Goal: Task Accomplishment & Management: Use online tool/utility

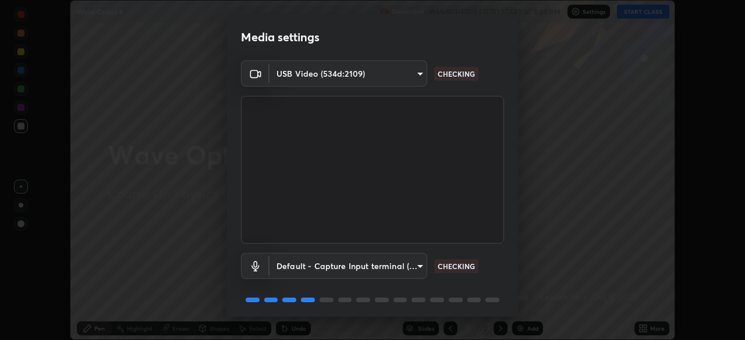
scroll to position [41, 0]
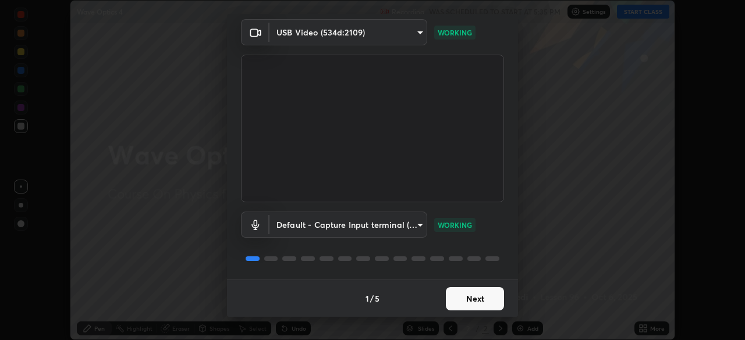
click at [483, 301] on button "Next" at bounding box center [475, 298] width 58 height 23
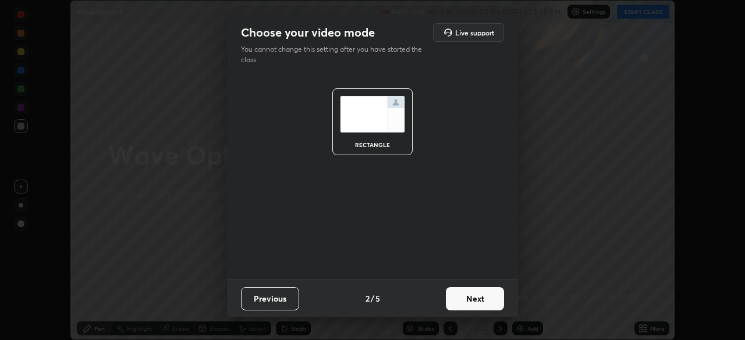
click at [478, 303] on button "Next" at bounding box center [475, 298] width 58 height 23
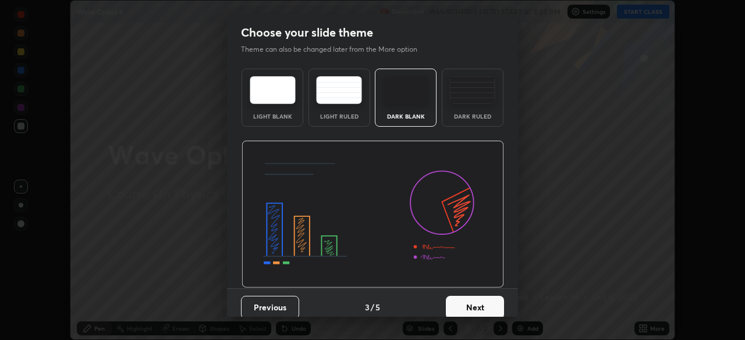
click at [477, 303] on button "Next" at bounding box center [475, 307] width 58 height 23
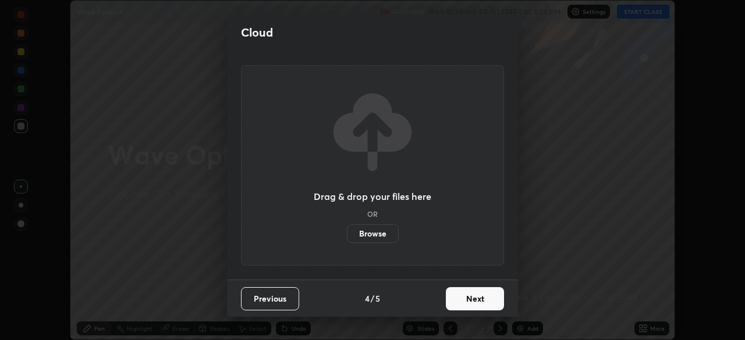
click at [475, 297] on button "Next" at bounding box center [475, 298] width 58 height 23
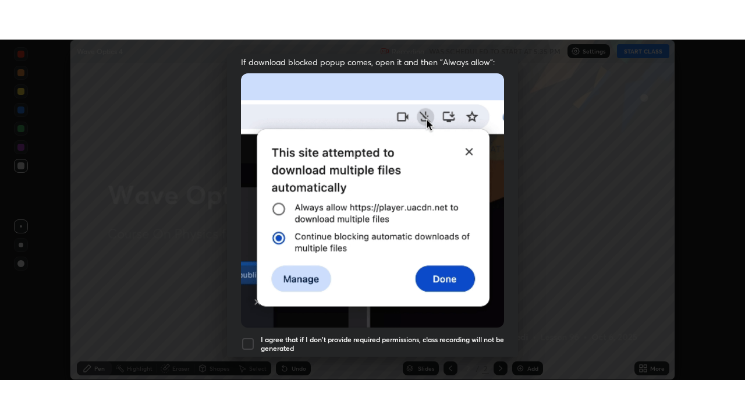
scroll to position [279, 0]
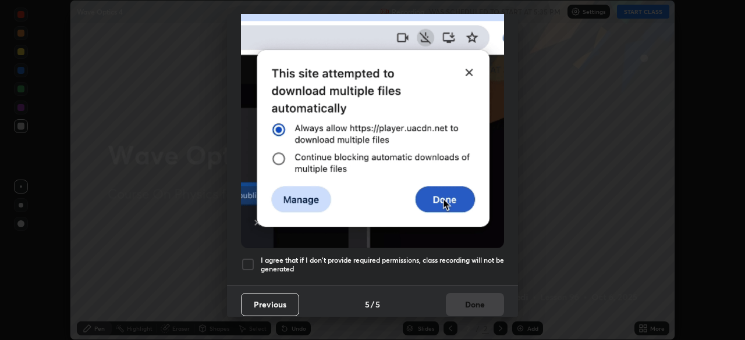
click at [251, 262] on div at bounding box center [248, 265] width 14 height 14
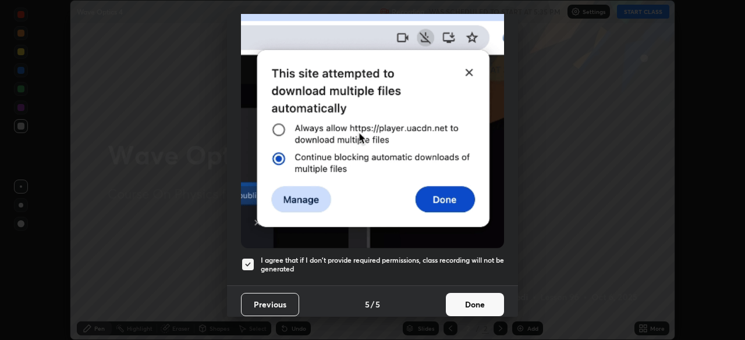
click at [471, 293] on button "Done" at bounding box center [475, 304] width 58 height 23
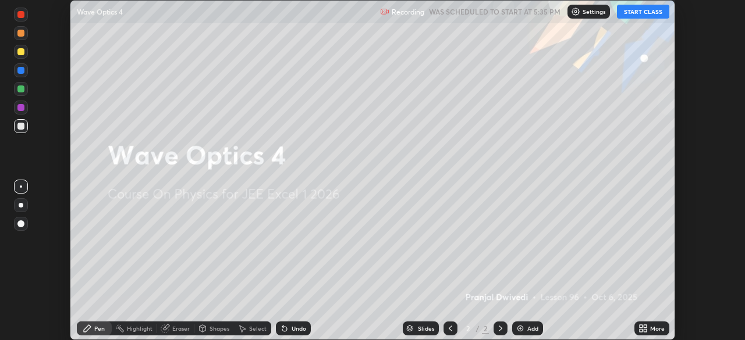
click at [635, 15] on button "START CLASS" at bounding box center [643, 12] width 52 height 14
click at [528, 330] on div "Add" at bounding box center [532, 329] width 11 height 6
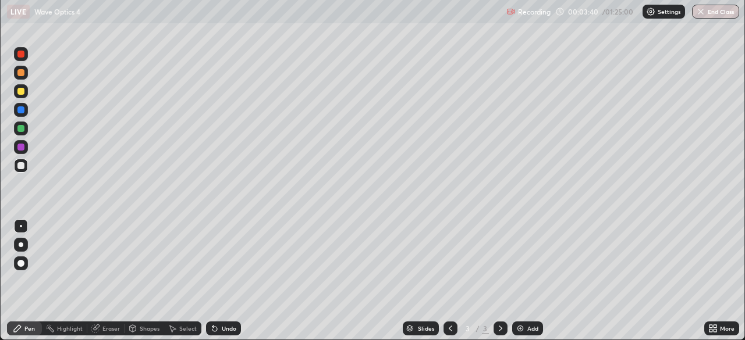
scroll to position [419, 745]
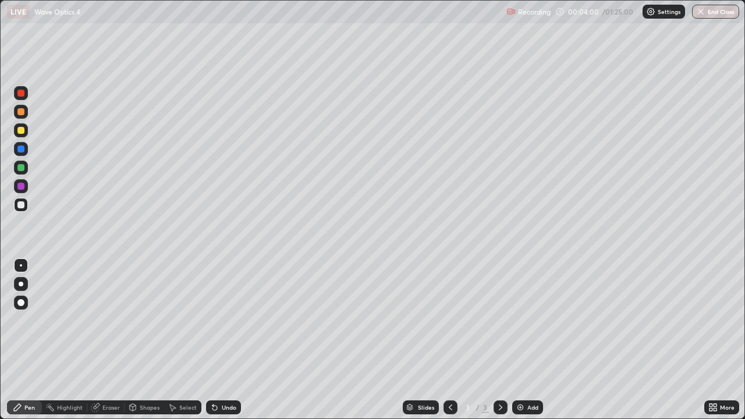
click at [23, 132] on div at bounding box center [20, 130] width 7 height 7
click at [523, 340] on img at bounding box center [520, 407] width 9 height 9
click at [18, 205] on div at bounding box center [20, 204] width 7 height 7
click at [222, 340] on div "Undo" at bounding box center [223, 407] width 35 height 14
click at [145, 340] on div "Shapes" at bounding box center [150, 407] width 20 height 6
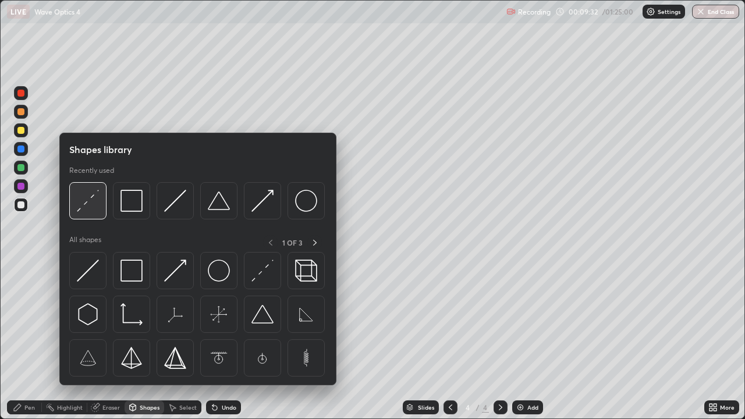
click at [90, 203] on img at bounding box center [88, 201] width 22 height 22
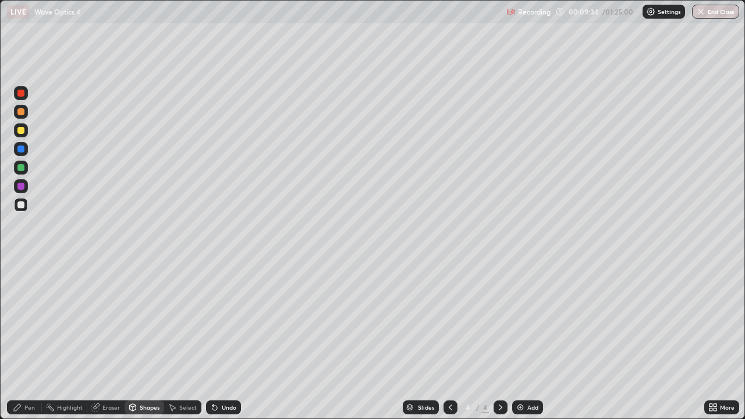
click at [38, 340] on div "Pen" at bounding box center [24, 407] width 35 height 14
click at [20, 133] on div at bounding box center [20, 130] width 7 height 7
click at [525, 340] on div "Add" at bounding box center [527, 407] width 31 height 14
click at [145, 340] on div "Shapes" at bounding box center [150, 407] width 20 height 6
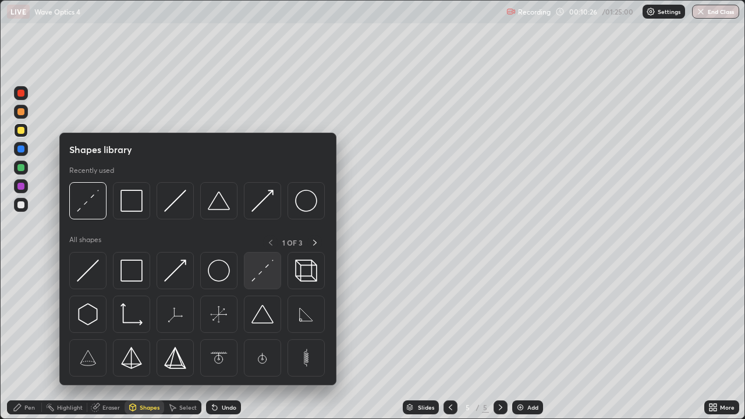
click at [254, 276] on img at bounding box center [262, 270] width 22 height 22
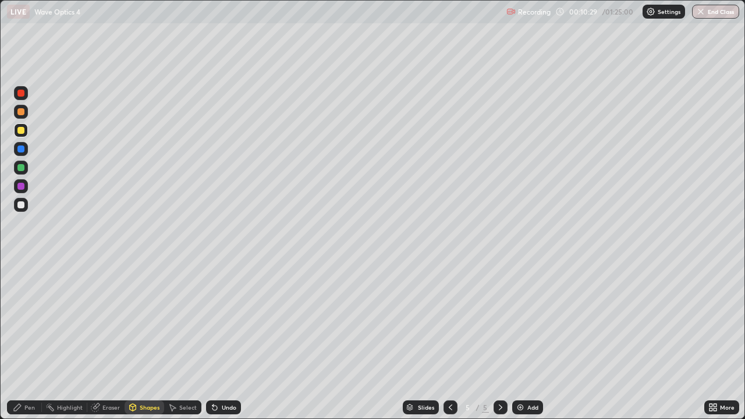
click at [24, 340] on div "Pen" at bounding box center [24, 407] width 35 height 14
click at [22, 205] on div at bounding box center [20, 204] width 7 height 7
click at [149, 340] on div "Shapes" at bounding box center [150, 407] width 20 height 6
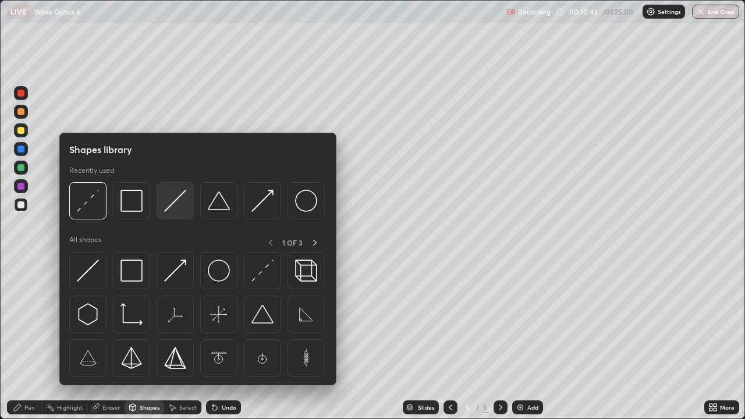
click at [175, 202] on img at bounding box center [175, 201] width 22 height 22
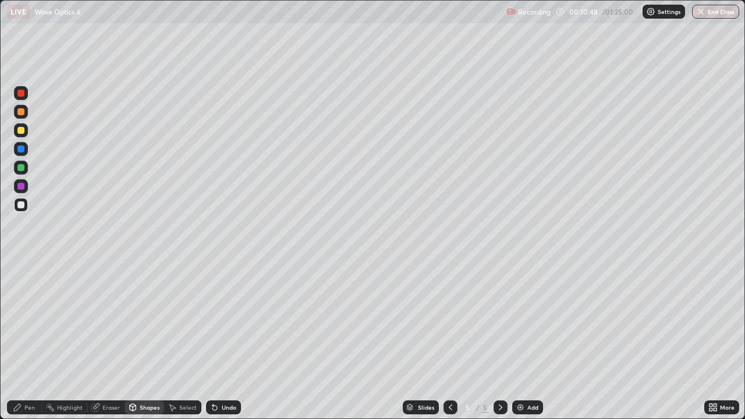
click at [27, 340] on div "Pen" at bounding box center [29, 407] width 10 height 6
click at [20, 133] on div at bounding box center [20, 130] width 7 height 7
click at [23, 201] on div at bounding box center [20, 204] width 7 height 7
click at [20, 106] on div at bounding box center [21, 112] width 14 height 14
click at [524, 340] on div "Add" at bounding box center [527, 407] width 31 height 14
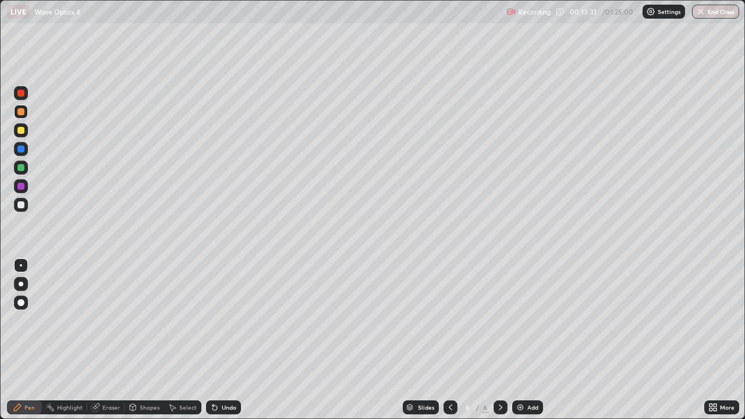
click at [103, 340] on div "Eraser" at bounding box center [110, 407] width 17 height 6
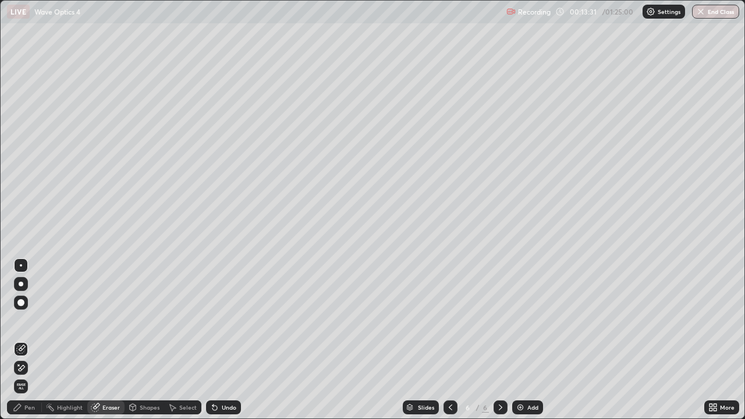
click at [141, 340] on div "Shapes" at bounding box center [150, 407] width 20 height 6
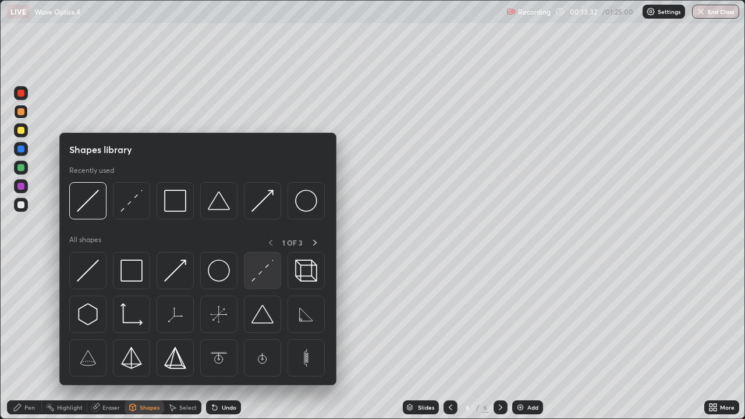
click at [251, 266] on img at bounding box center [262, 270] width 22 height 22
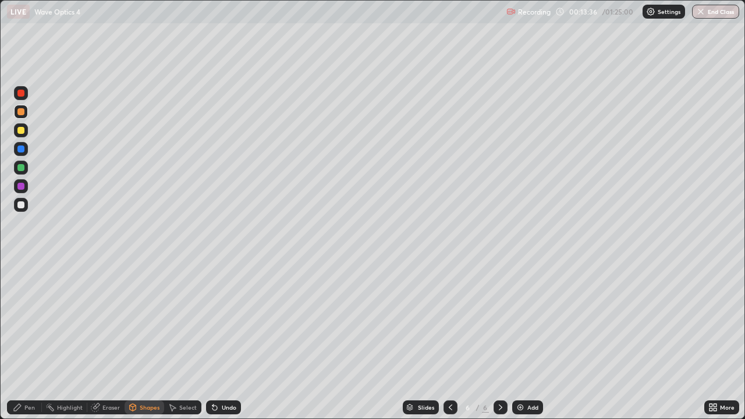
click at [24, 340] on div "Pen" at bounding box center [24, 407] width 35 height 14
click at [22, 170] on div at bounding box center [20, 167] width 7 height 7
click at [21, 131] on div at bounding box center [20, 130] width 7 height 7
click at [222, 340] on div "Undo" at bounding box center [229, 407] width 15 height 6
click at [133, 340] on icon at bounding box center [133, 409] width 0 height 4
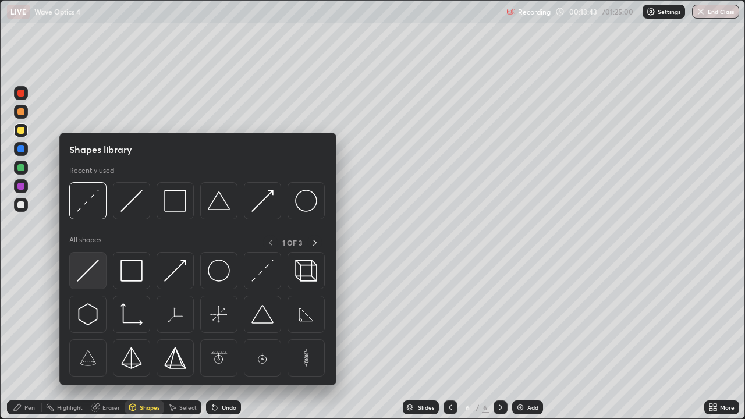
click at [90, 272] on img at bounding box center [88, 270] width 22 height 22
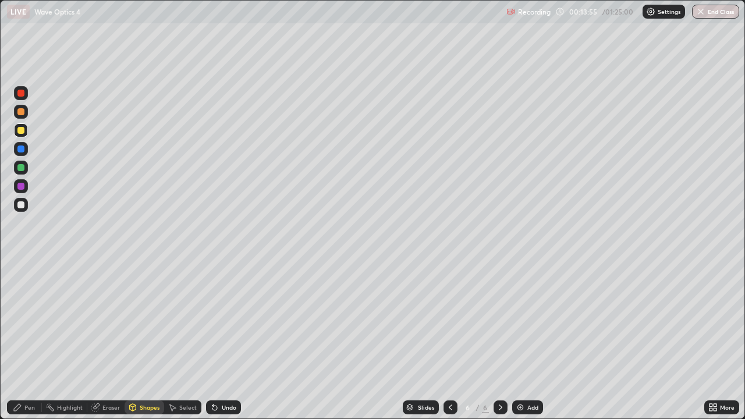
click at [227, 340] on div "Undo" at bounding box center [229, 407] width 15 height 6
click at [229, 340] on div "Undo" at bounding box center [223, 407] width 35 height 14
click at [227, 340] on div "Undo" at bounding box center [223, 407] width 35 height 14
click at [225, 340] on div "Undo" at bounding box center [223, 407] width 35 height 14
click at [226, 340] on div "Undo" at bounding box center [223, 407] width 35 height 14
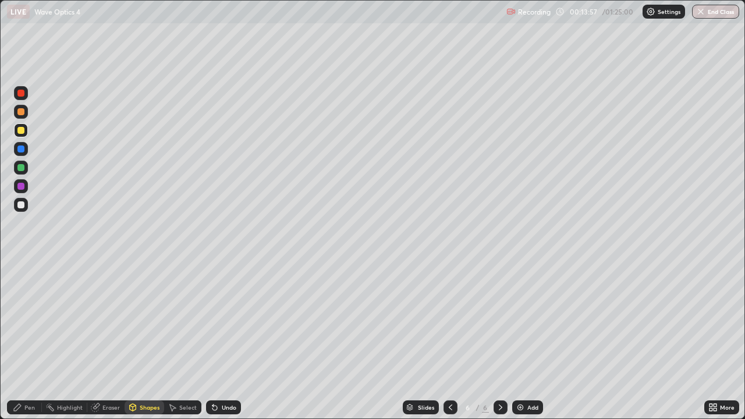
click at [224, 340] on div "Undo" at bounding box center [223, 407] width 35 height 14
click at [148, 340] on div "Shapes" at bounding box center [150, 407] width 20 height 6
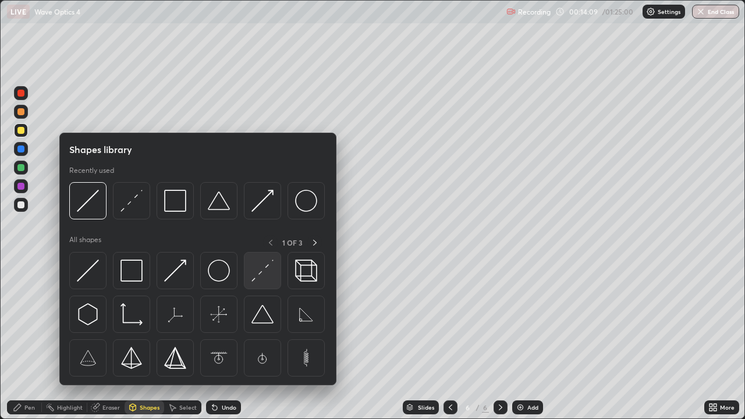
click at [266, 273] on img at bounding box center [262, 270] width 22 height 22
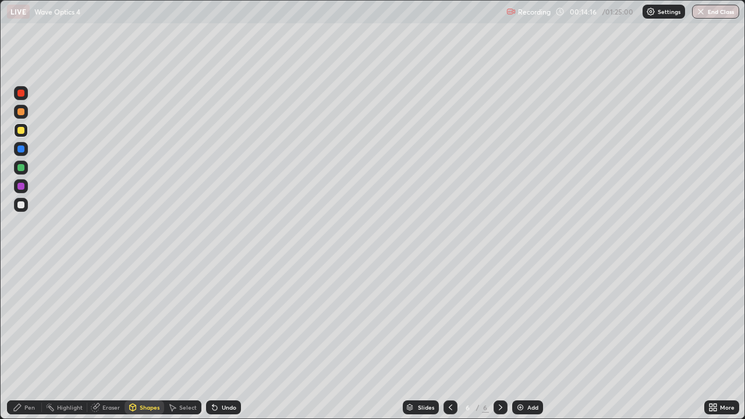
click at [32, 340] on div "Pen" at bounding box center [29, 407] width 10 height 6
click at [149, 340] on div "Shapes" at bounding box center [150, 407] width 20 height 6
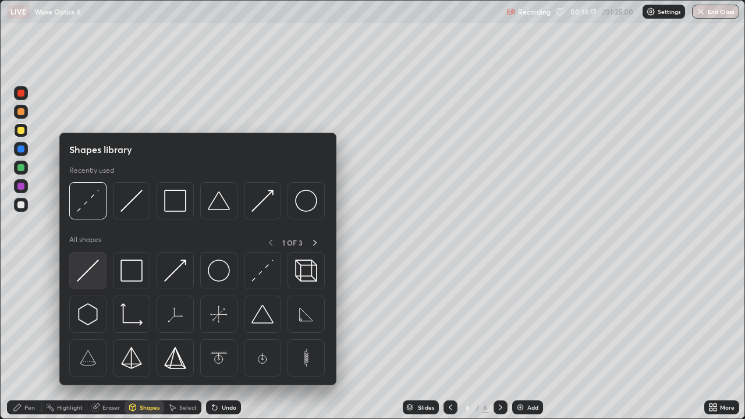
click at [95, 276] on img at bounding box center [88, 270] width 22 height 22
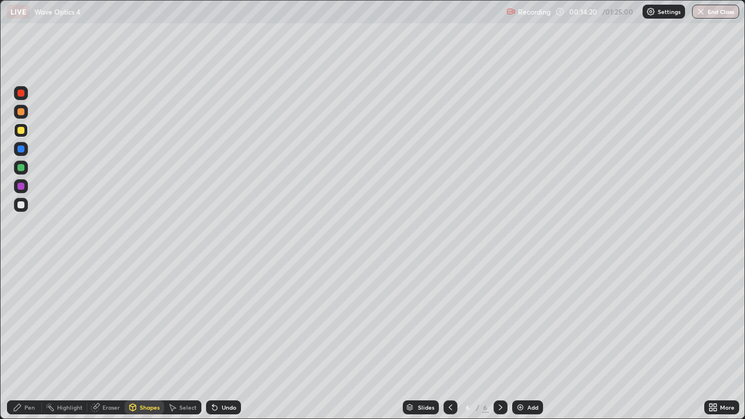
click at [22, 135] on div at bounding box center [21, 130] width 14 height 14
click at [20, 186] on div at bounding box center [20, 186] width 7 height 7
click at [26, 340] on div "Pen" at bounding box center [29, 407] width 10 height 6
click at [29, 340] on div "Pen" at bounding box center [29, 407] width 10 height 6
click at [24, 154] on div at bounding box center [21, 149] width 14 height 14
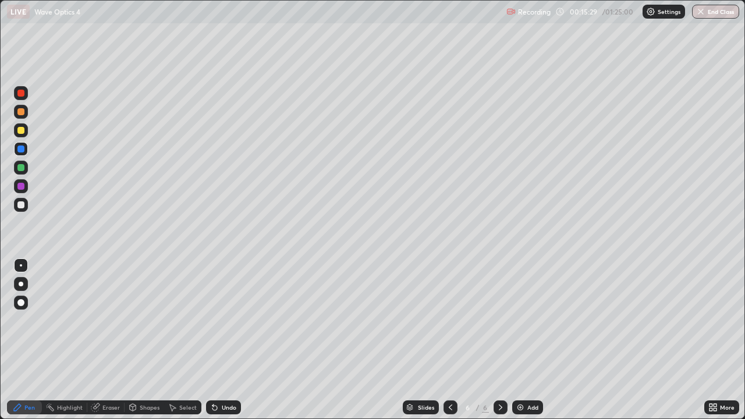
click at [225, 340] on div "Undo" at bounding box center [223, 407] width 35 height 14
click at [526, 340] on div "Add" at bounding box center [527, 407] width 31 height 14
click at [23, 131] on div at bounding box center [20, 130] width 7 height 7
click at [520, 340] on img at bounding box center [520, 407] width 9 height 9
click at [140, 340] on div "Shapes" at bounding box center [150, 407] width 20 height 6
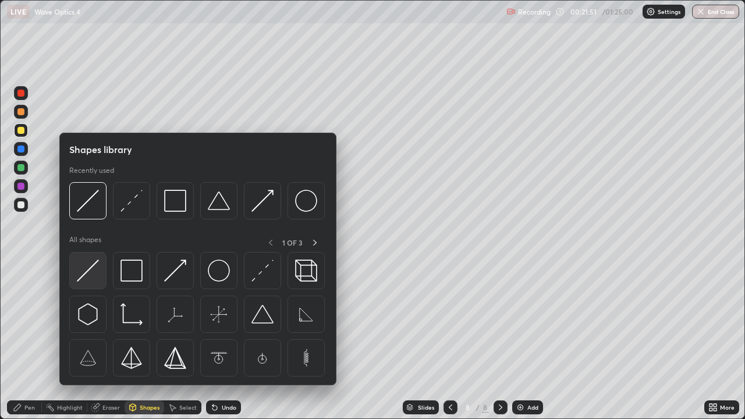
click at [90, 280] on img at bounding box center [88, 270] width 22 height 22
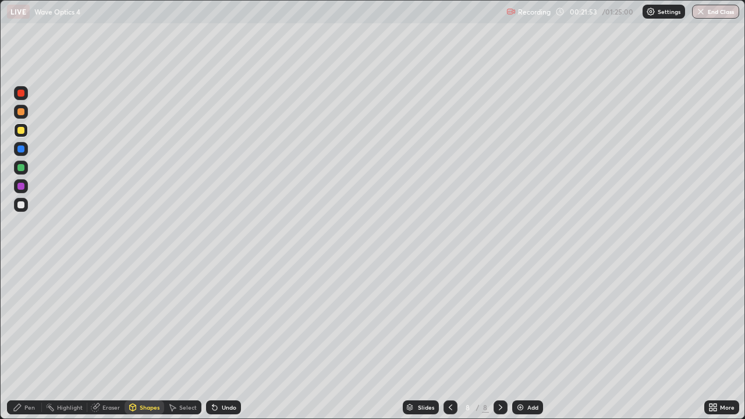
click at [145, 340] on div "Shapes" at bounding box center [150, 407] width 20 height 6
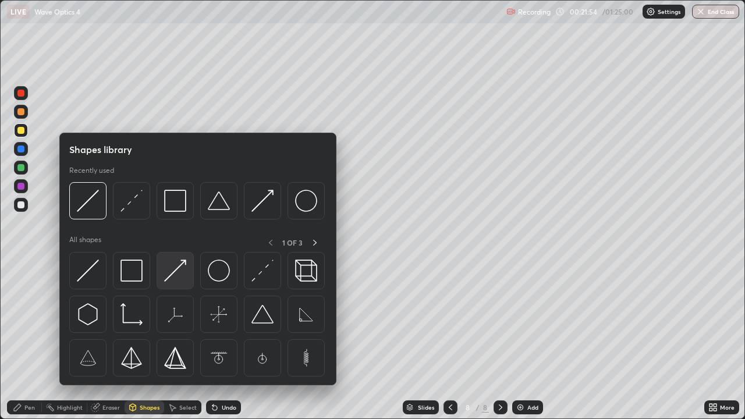
click at [180, 277] on img at bounding box center [175, 270] width 22 height 22
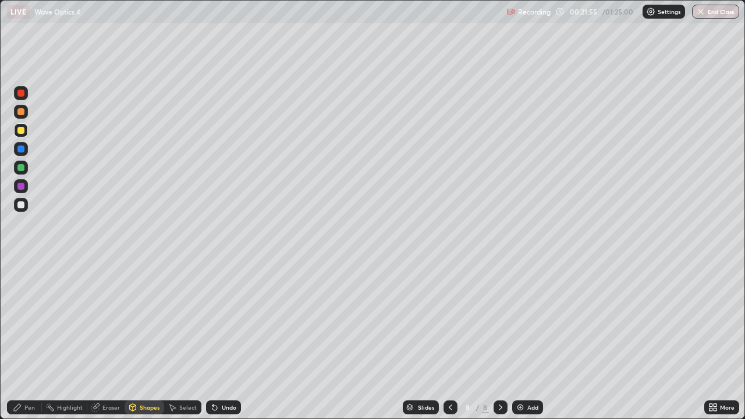
click at [226, 340] on div "Undo" at bounding box center [229, 407] width 15 height 6
click at [138, 340] on div "Shapes" at bounding box center [145, 407] width 40 height 14
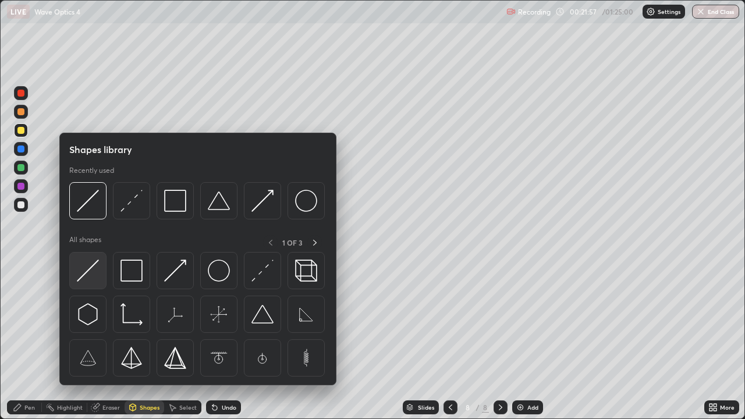
click at [86, 272] on img at bounding box center [88, 270] width 22 height 22
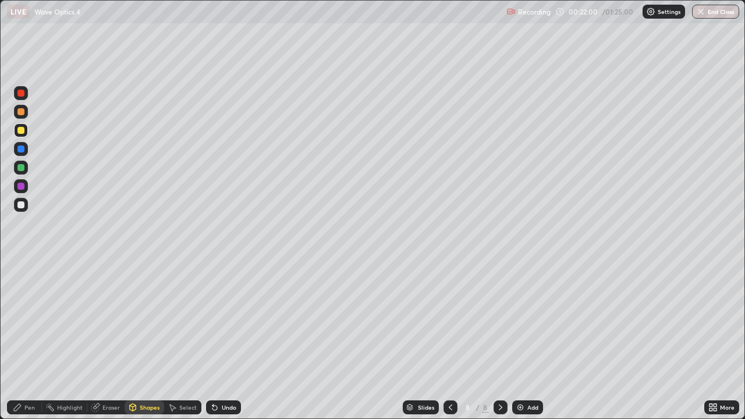
click at [147, 340] on div "Shapes" at bounding box center [145, 407] width 40 height 14
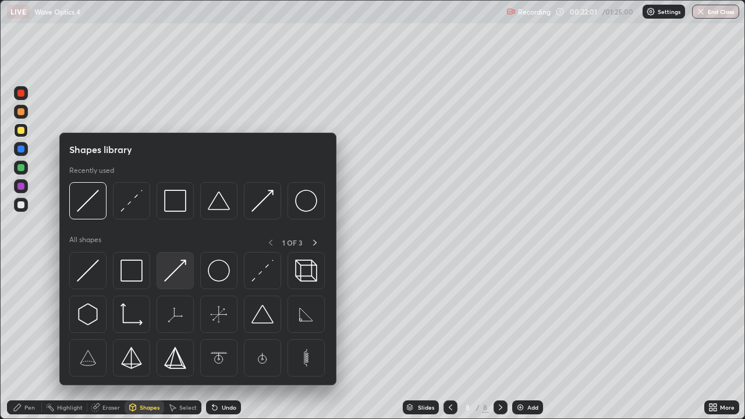
click at [173, 275] on img at bounding box center [175, 270] width 22 height 22
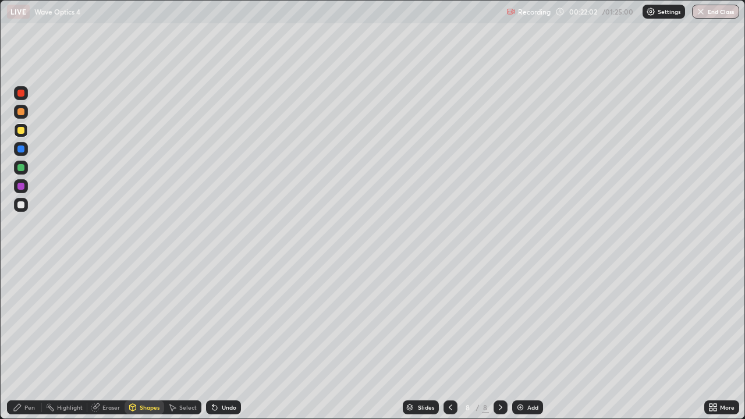
click at [20, 113] on div at bounding box center [20, 111] width 7 height 7
click at [141, 340] on div "Shapes" at bounding box center [150, 407] width 20 height 6
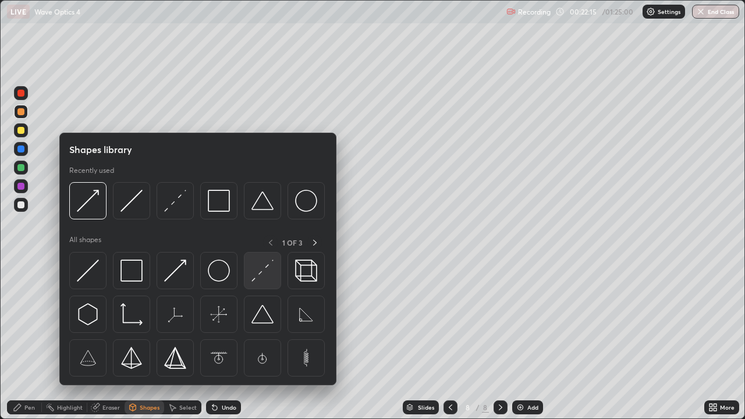
click at [251, 273] on div at bounding box center [262, 270] width 37 height 37
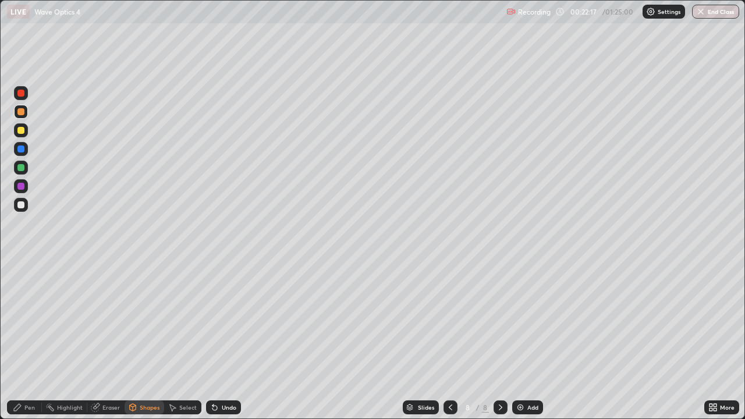
click at [22, 149] on div at bounding box center [20, 148] width 7 height 7
click at [37, 340] on div "Pen" at bounding box center [24, 407] width 35 height 14
click at [21, 168] on div at bounding box center [20, 167] width 7 height 7
click at [32, 340] on div "Pen" at bounding box center [24, 407] width 35 height 14
click at [22, 191] on div at bounding box center [21, 186] width 14 height 14
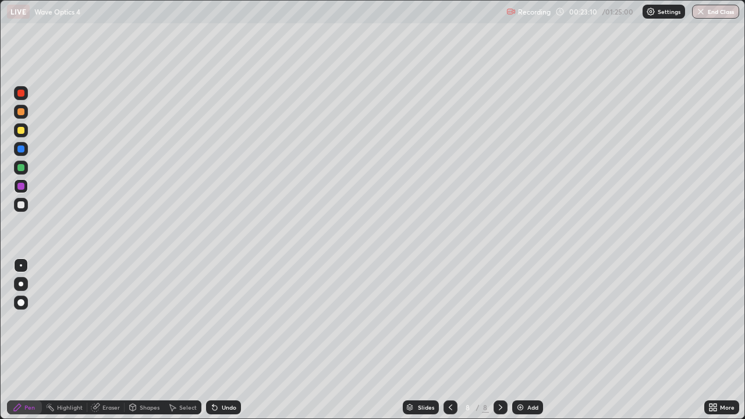
click at [227, 340] on div "Undo" at bounding box center [229, 407] width 15 height 6
click at [20, 114] on div at bounding box center [20, 111] width 7 height 7
click at [23, 95] on div at bounding box center [20, 93] width 7 height 7
click at [530, 340] on div "Add" at bounding box center [532, 407] width 11 height 6
click at [26, 147] on div at bounding box center [21, 149] width 14 height 14
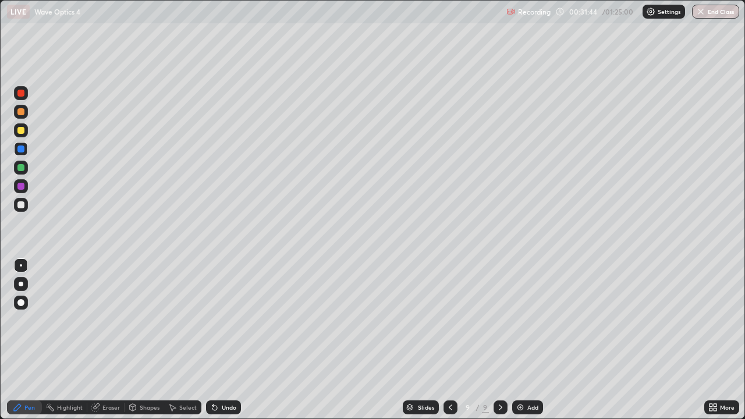
click at [217, 340] on icon at bounding box center [214, 407] width 9 height 9
click at [222, 340] on div "Undo" at bounding box center [229, 407] width 15 height 6
click at [529, 340] on div "Add" at bounding box center [532, 407] width 11 height 6
click at [20, 131] on div at bounding box center [20, 130] width 7 height 7
click at [112, 340] on div "Eraser" at bounding box center [110, 407] width 17 height 6
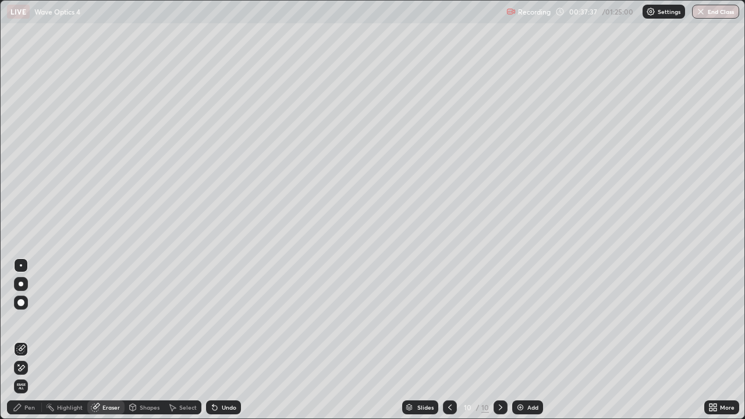
click at [23, 340] on div "Pen" at bounding box center [24, 407] width 35 height 14
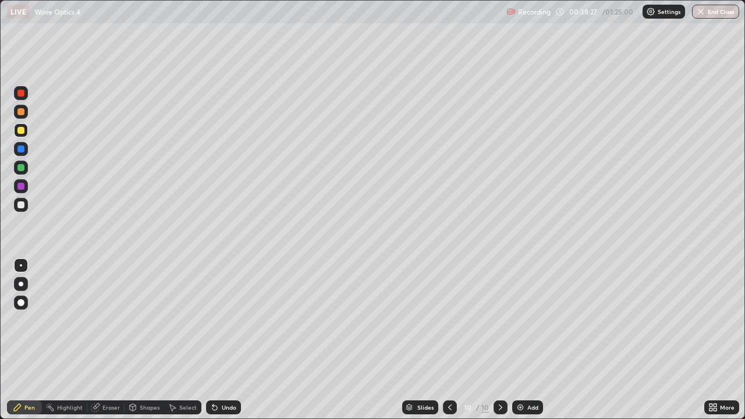
click at [518, 340] on img at bounding box center [520, 407] width 9 height 9
click at [528, 340] on div "Add" at bounding box center [532, 407] width 11 height 6
click at [223, 340] on div "Undo" at bounding box center [229, 407] width 15 height 6
click at [521, 340] on img at bounding box center [520, 407] width 9 height 9
click at [26, 165] on div at bounding box center [21, 168] width 14 height 14
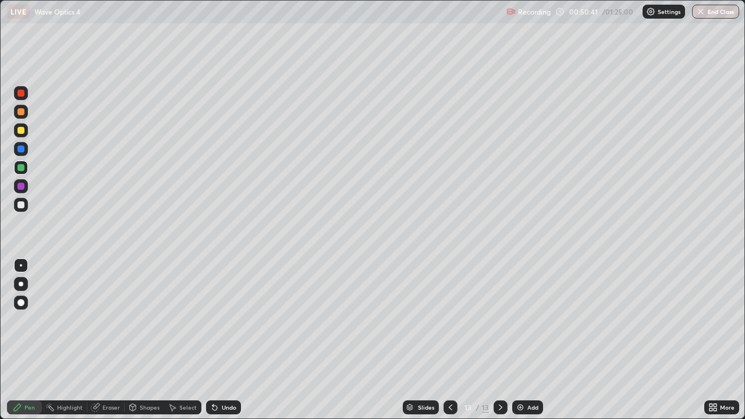
click at [106, 340] on div "Eraser" at bounding box center [110, 407] width 17 height 6
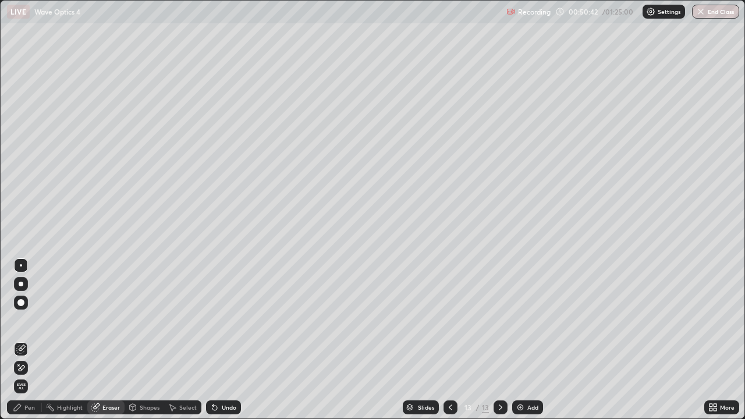
click at [32, 340] on div "Pen" at bounding box center [24, 407] width 35 height 14
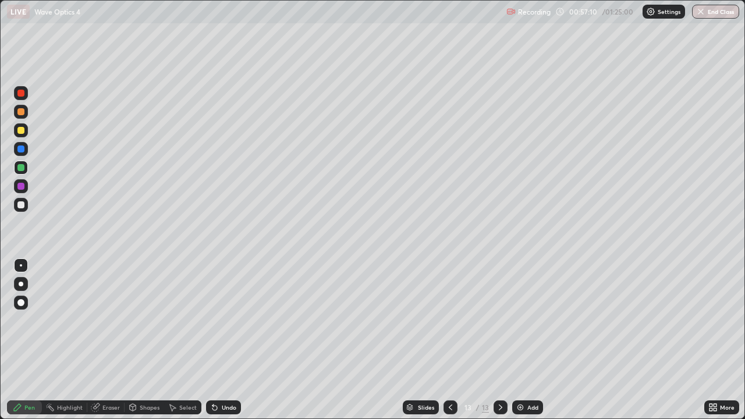
click at [521, 340] on img at bounding box center [520, 407] width 9 height 9
click at [111, 340] on div "Eraser" at bounding box center [110, 407] width 17 height 6
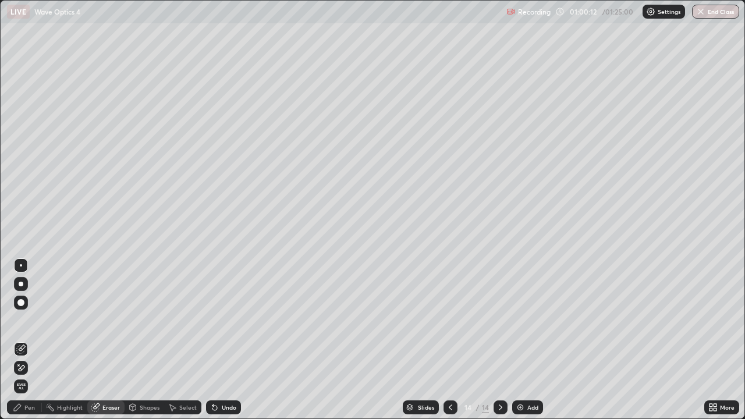
click at [37, 340] on div "Pen" at bounding box center [24, 407] width 35 height 14
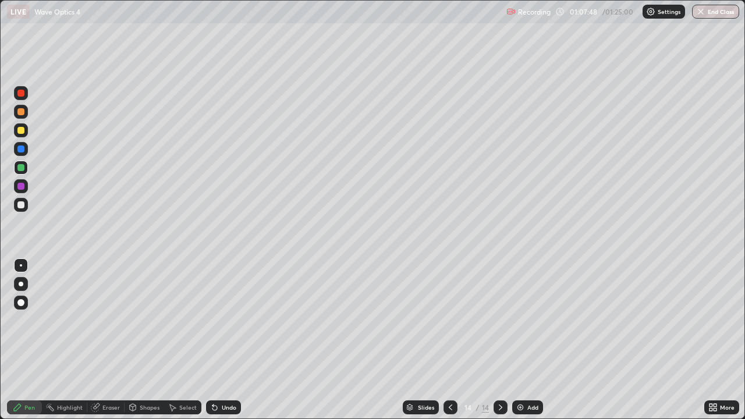
click at [711, 9] on button "End Class" at bounding box center [715, 12] width 47 height 14
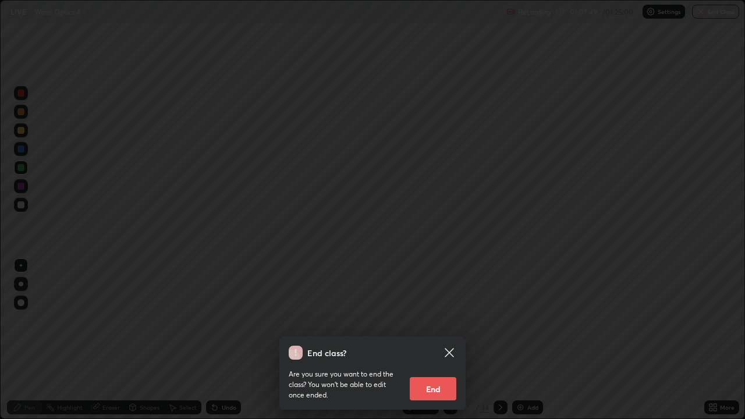
click at [443, 340] on button "End" at bounding box center [433, 388] width 47 height 23
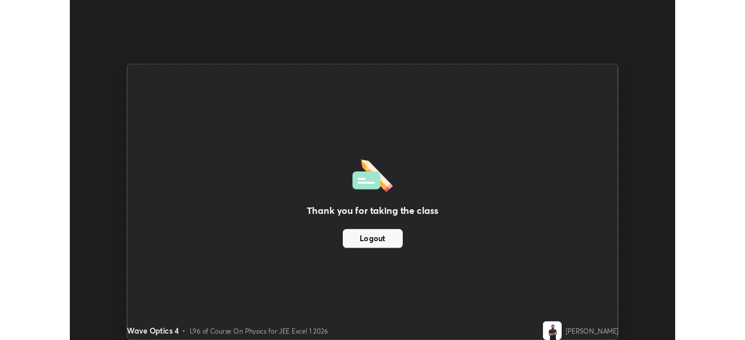
scroll to position [57843, 57438]
